Goal: Information Seeking & Learning: Compare options

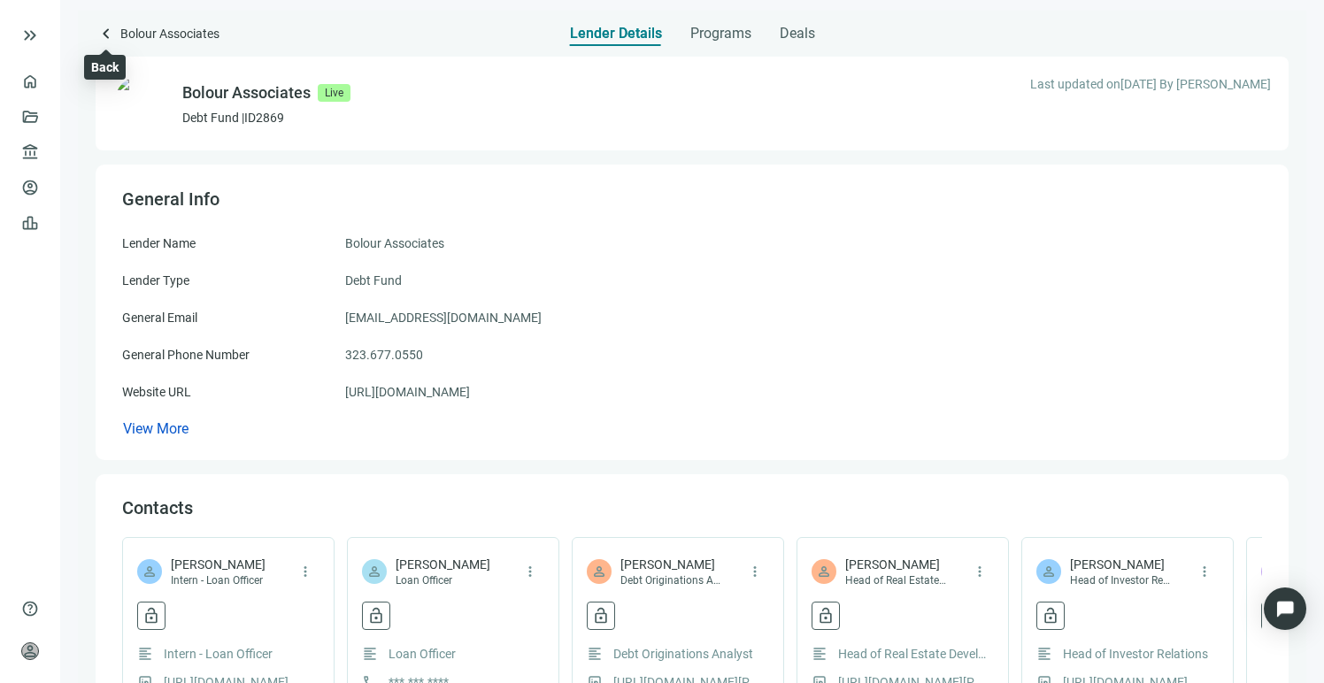
click at [106, 32] on span "keyboard_arrow_left" at bounding box center [106, 33] width 21 height 21
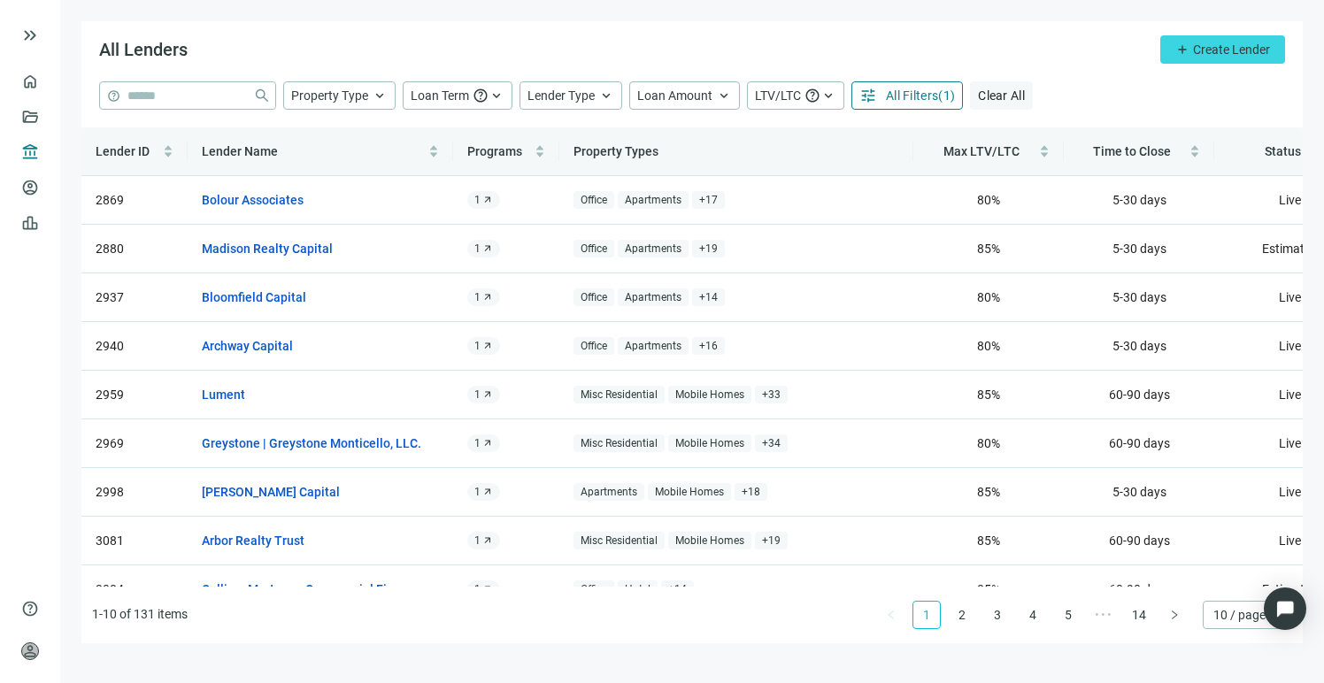
click at [996, 94] on span "Clear All" at bounding box center [1001, 95] width 47 height 14
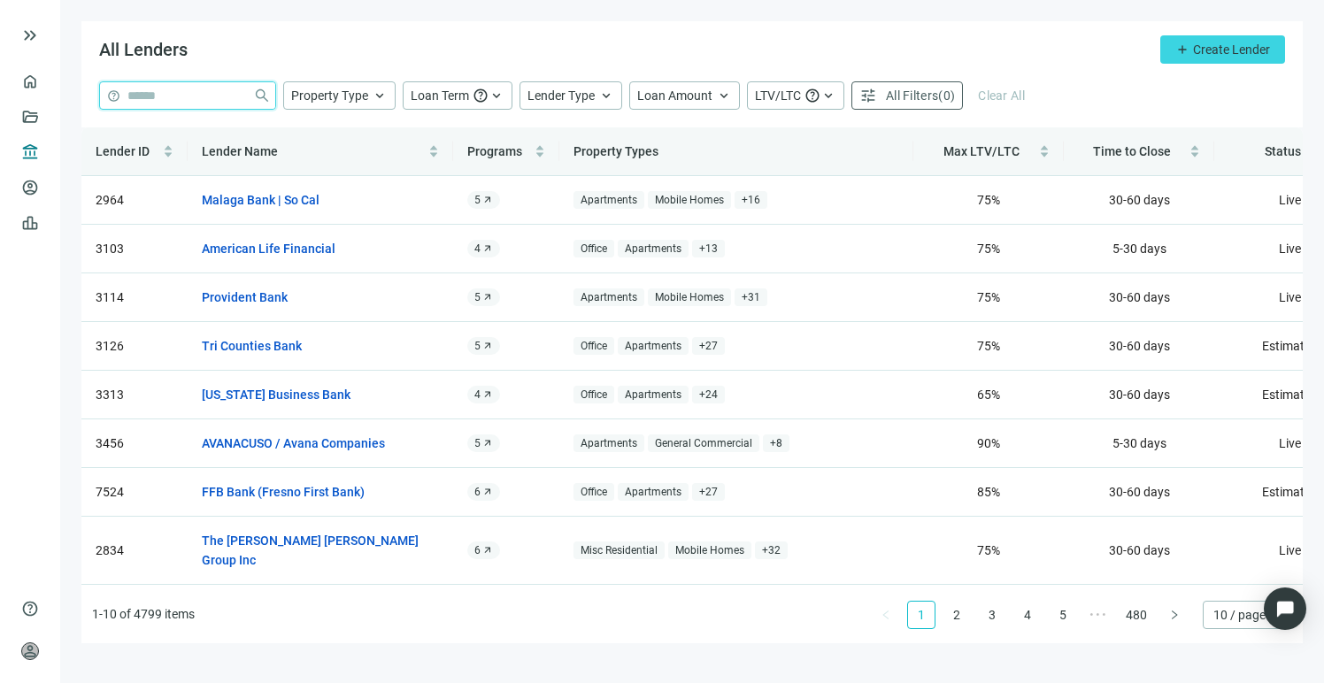
click at [203, 99] on input "search" at bounding box center [186, 95] width 119 height 27
click at [932, 96] on span "All Filters" at bounding box center [912, 95] width 52 height 14
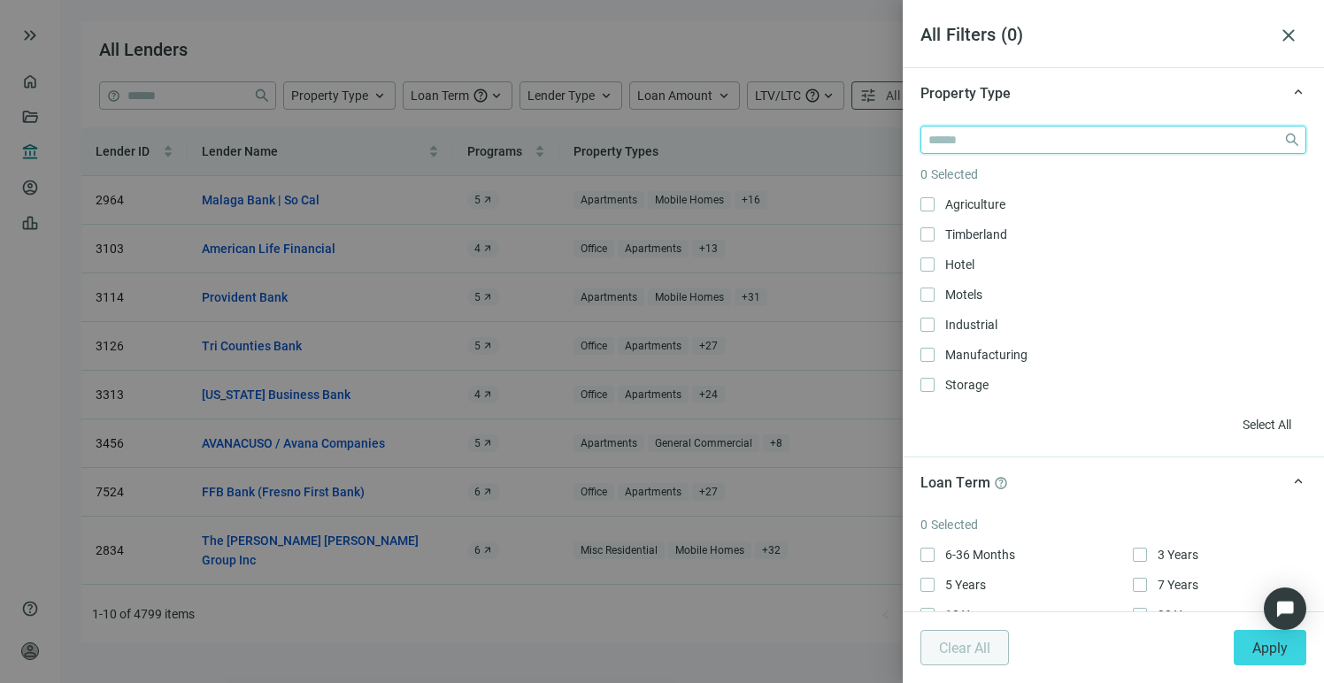
click at [982, 142] on input "search" at bounding box center [1102, 140] width 348 height 27
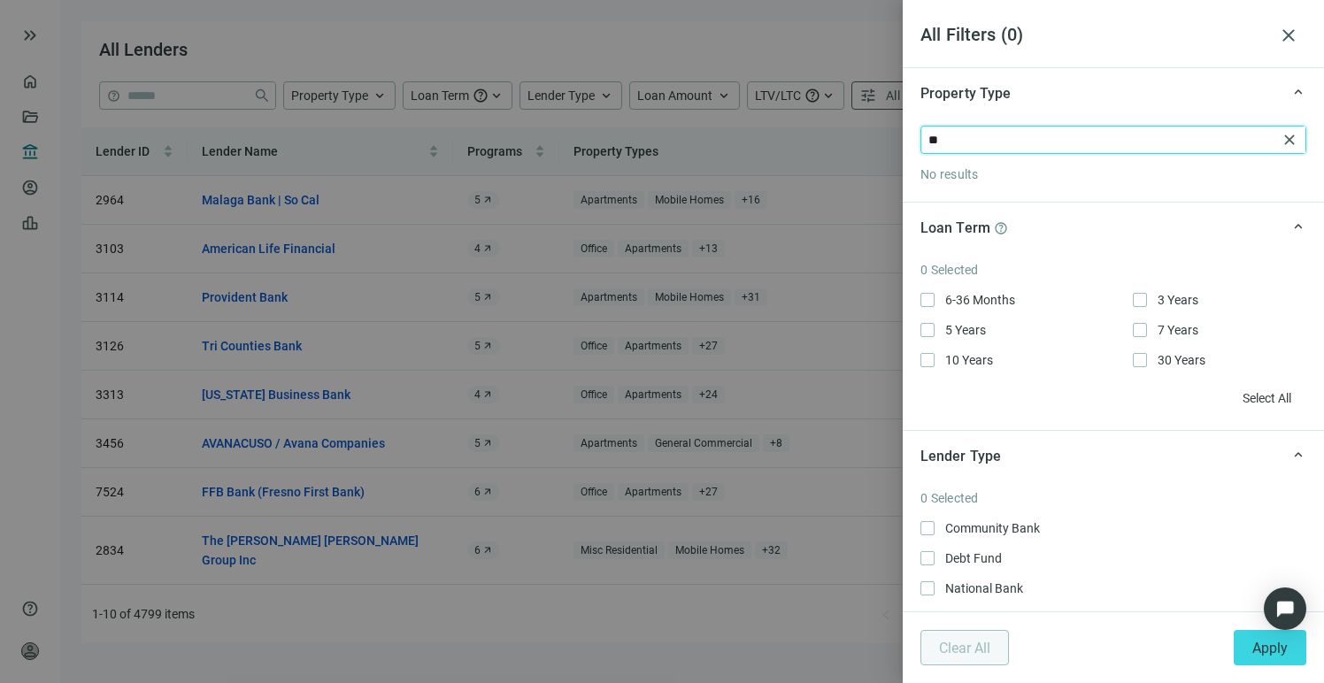
type input "*"
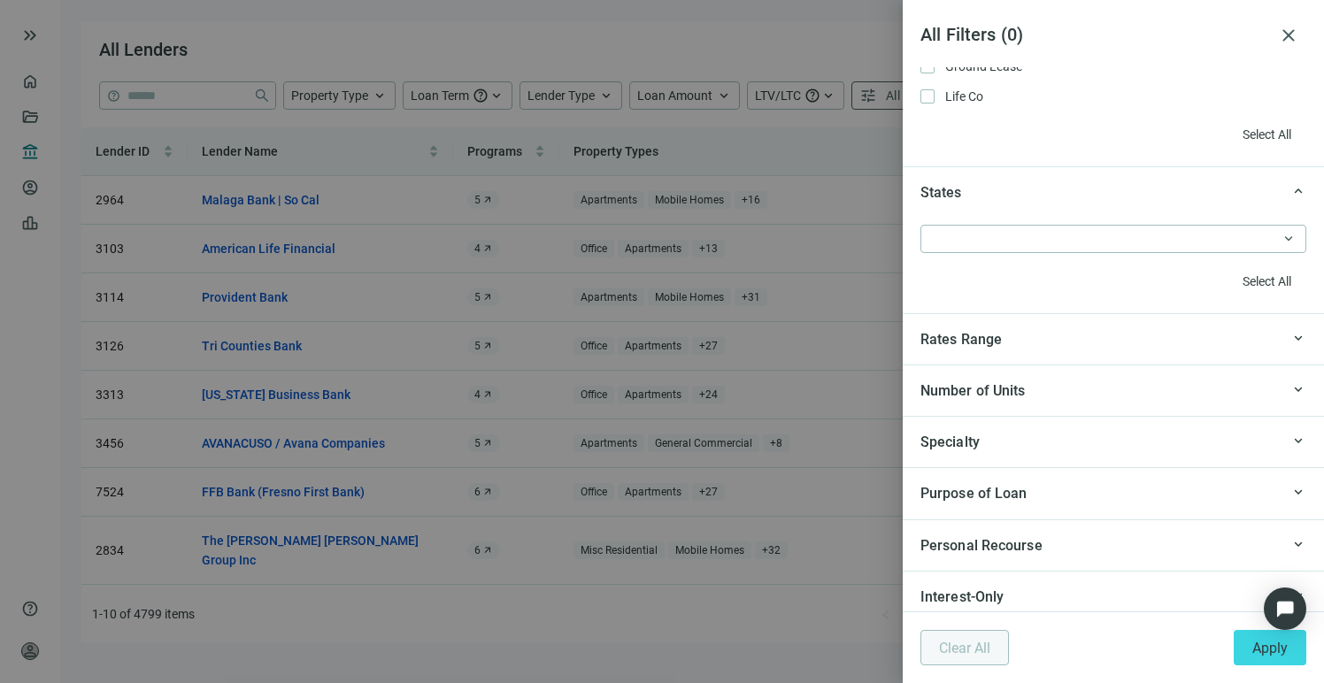
scroll to position [1607, 0]
click at [1002, 246] on div at bounding box center [1104, 236] width 360 height 25
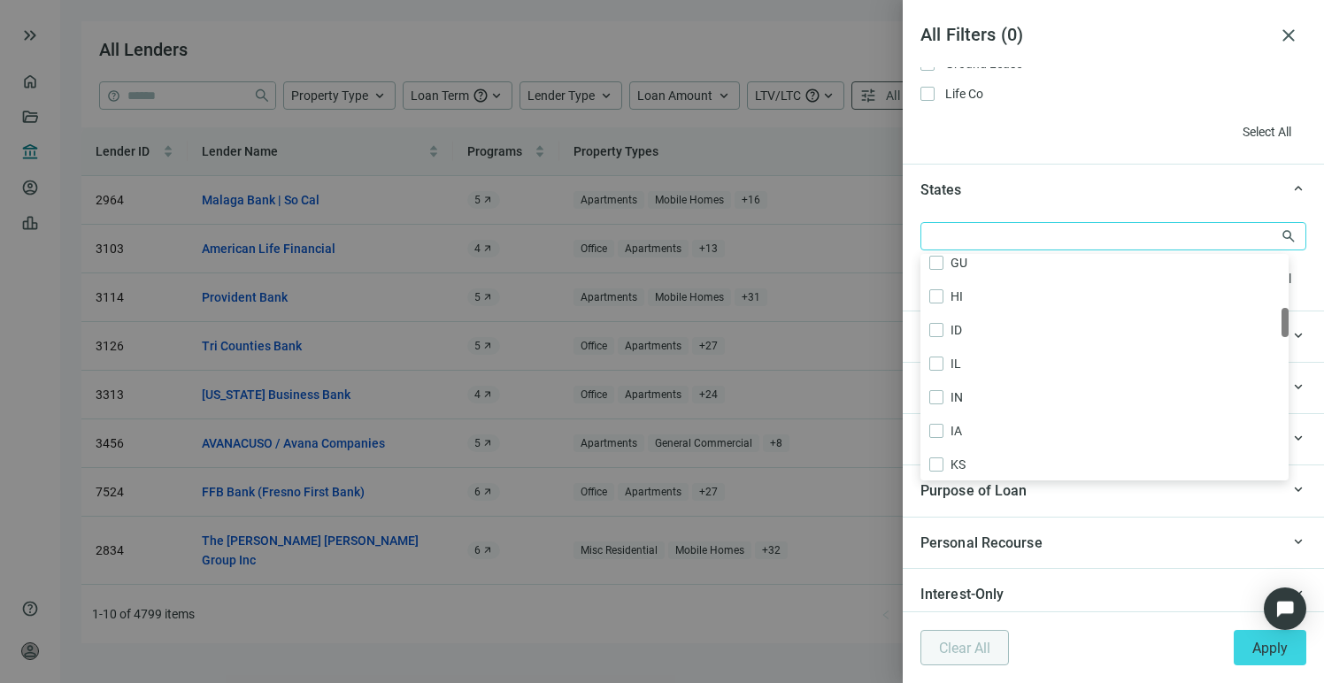
scroll to position [392, 0]
type input "*"
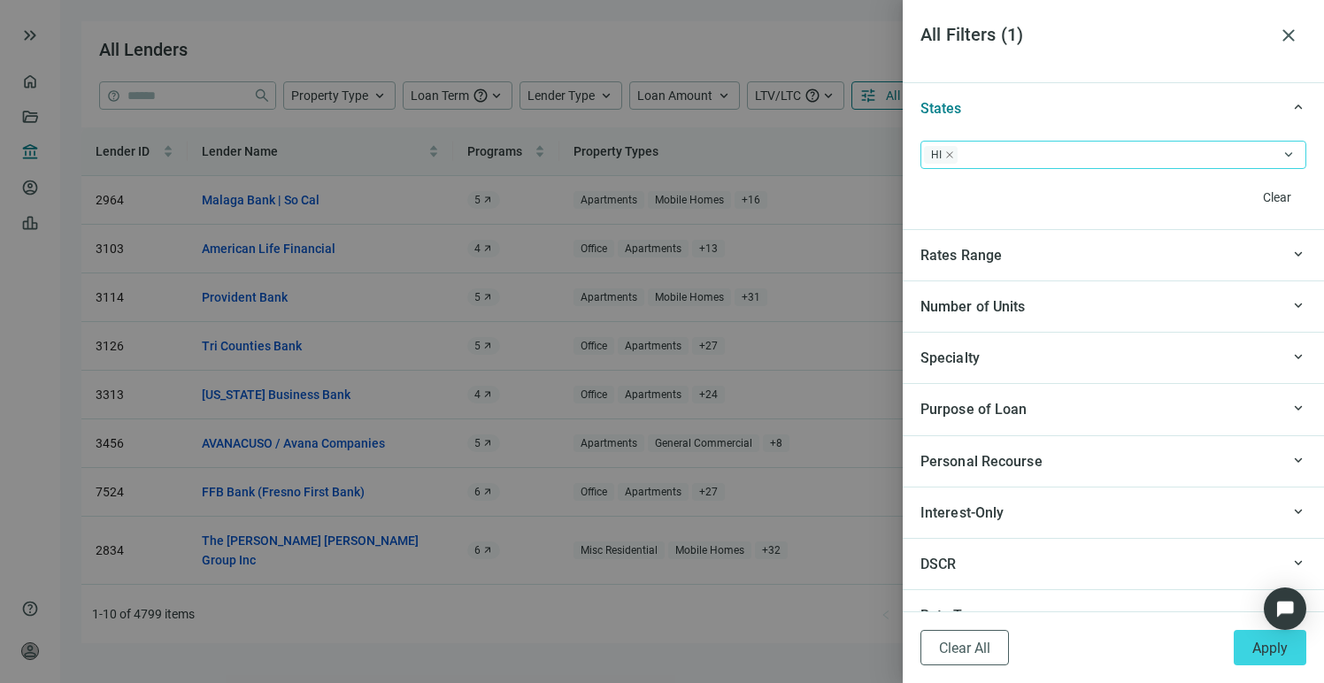
scroll to position [1704, 0]
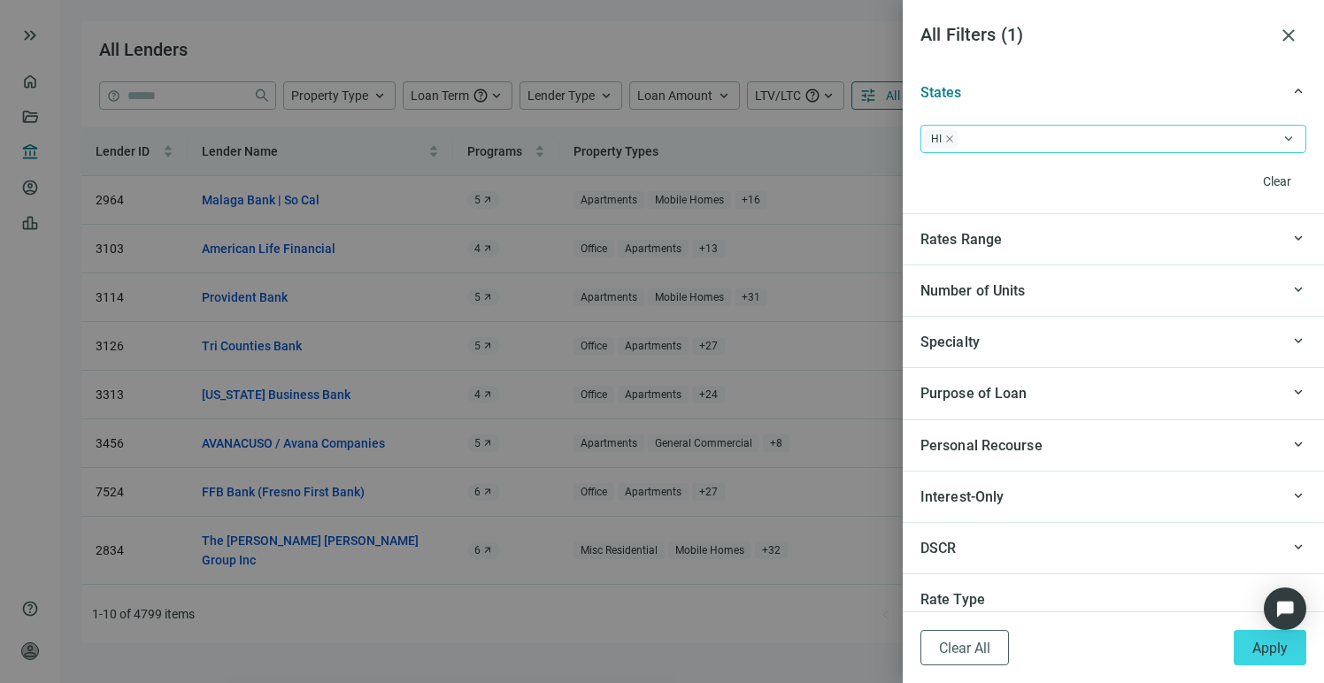
click at [1104, 334] on div "Specialty" at bounding box center [1099, 342] width 359 height 22
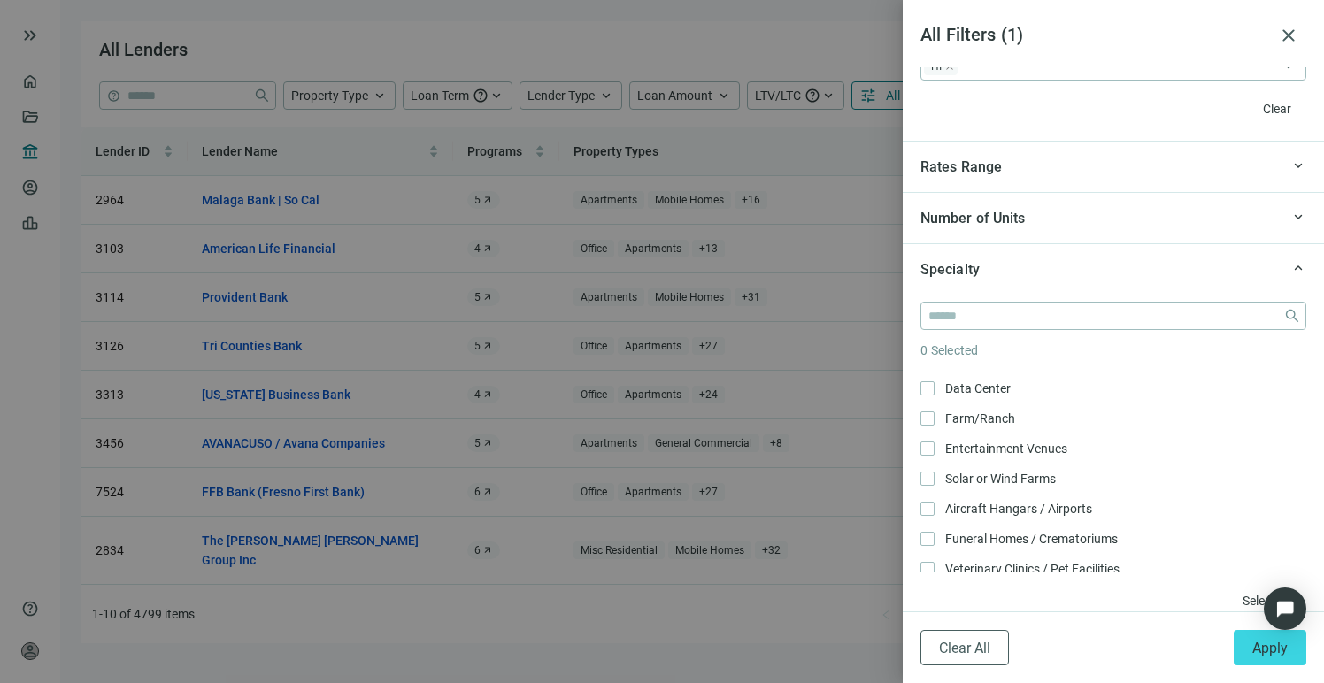
scroll to position [1598, 0]
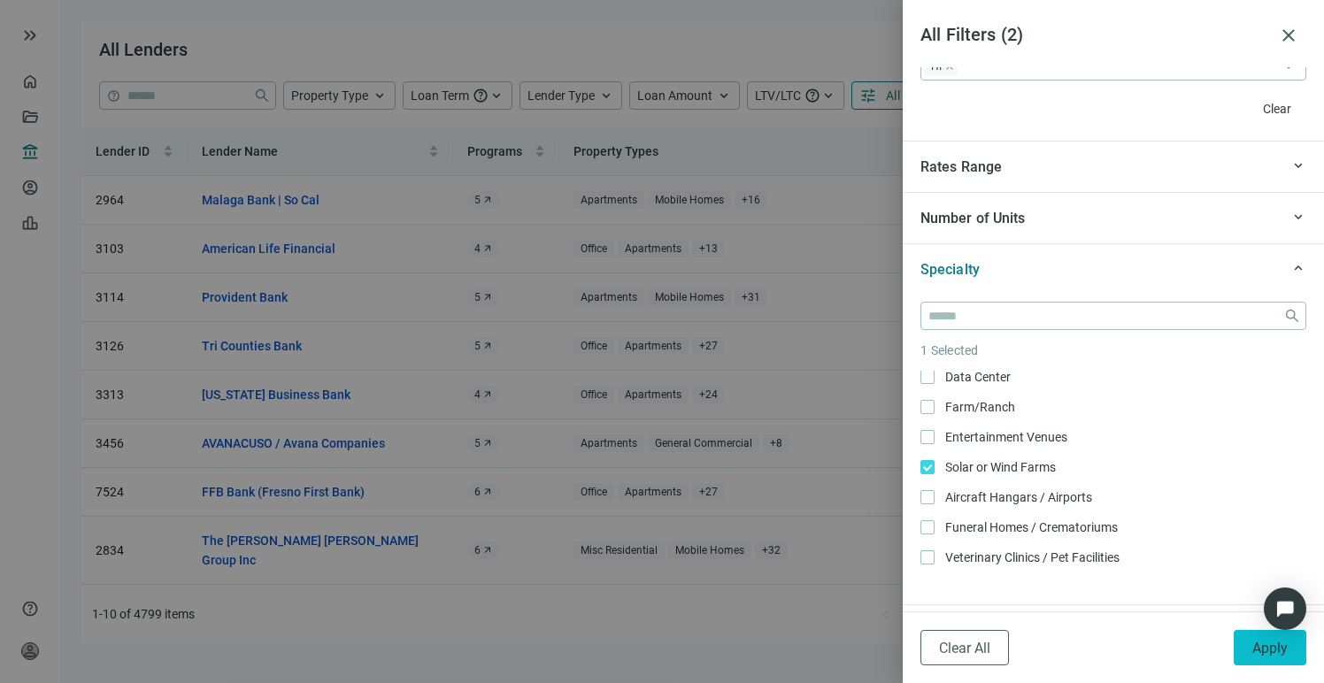
click at [1251, 650] on button "Apply" at bounding box center [1270, 647] width 73 height 35
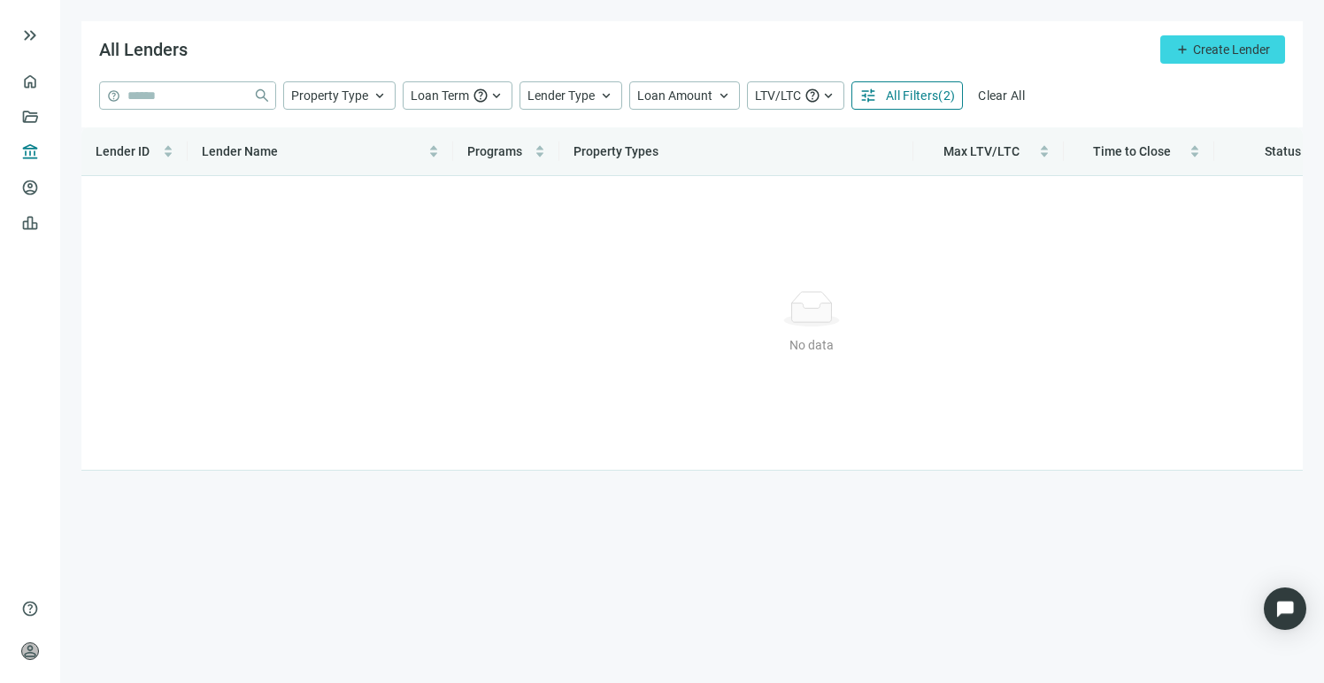
click at [934, 94] on span "All Filters" at bounding box center [912, 95] width 52 height 14
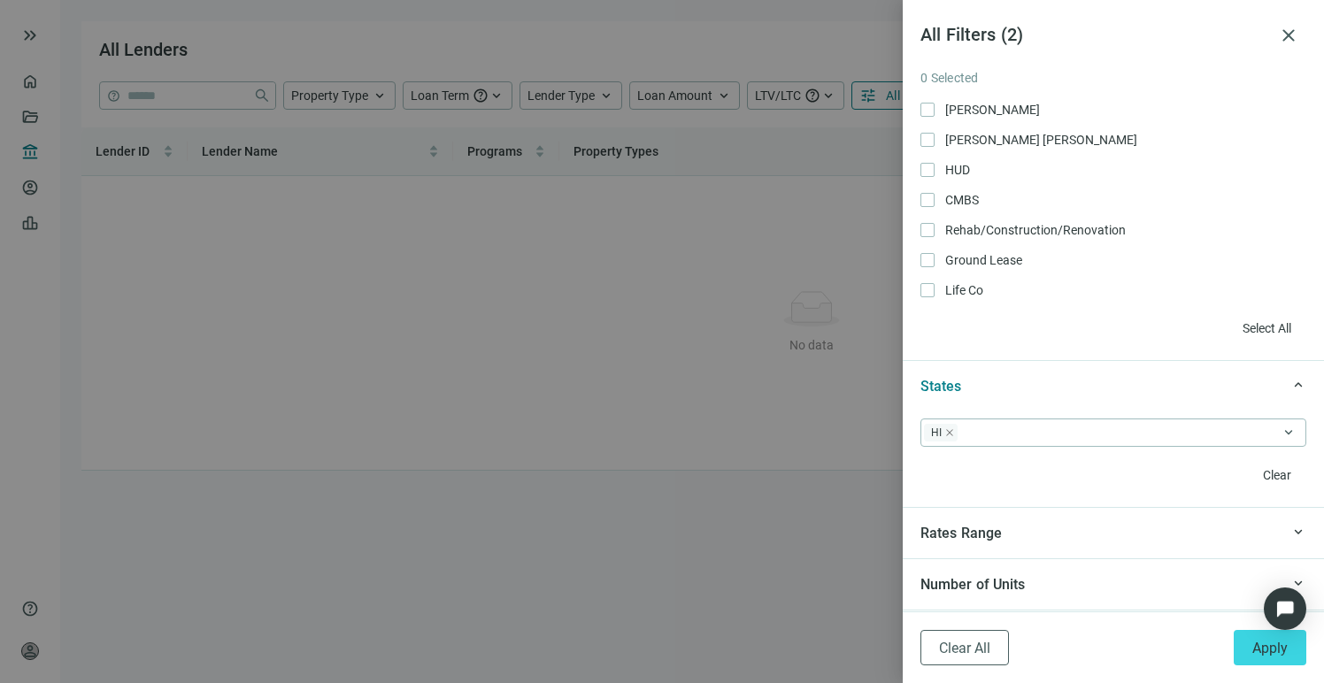
scroll to position [1425, 0]
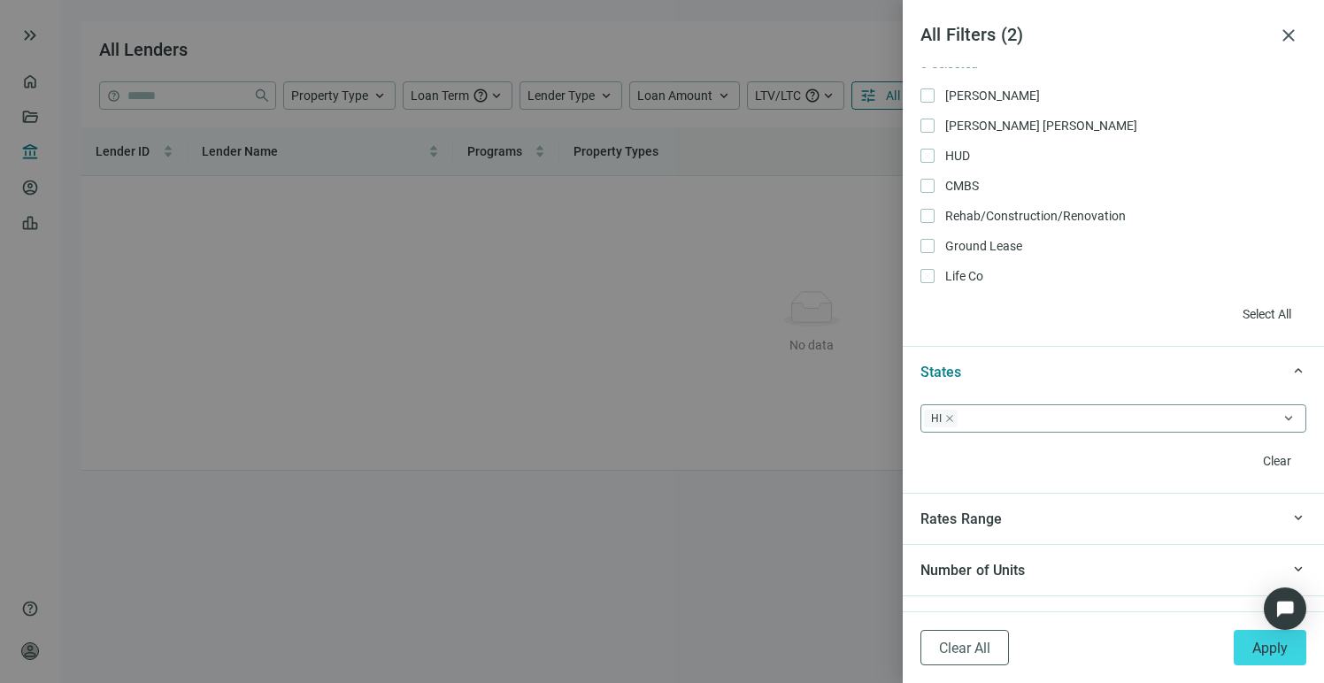
click at [955, 423] on span "HI" at bounding box center [941, 419] width 34 height 18
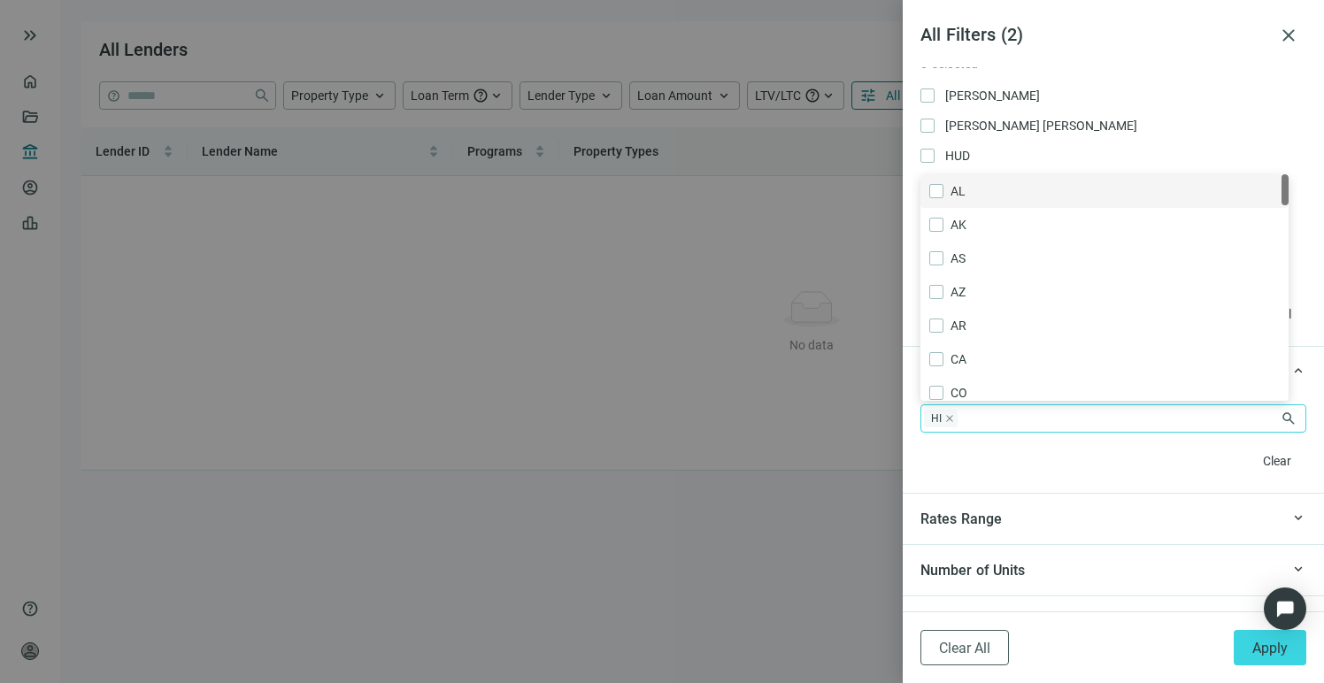
click at [950, 421] on icon "close" at bounding box center [949, 418] width 9 height 9
click at [1253, 653] on span "Apply" at bounding box center [1269, 648] width 35 height 17
